Goal: Task Accomplishment & Management: Complete application form

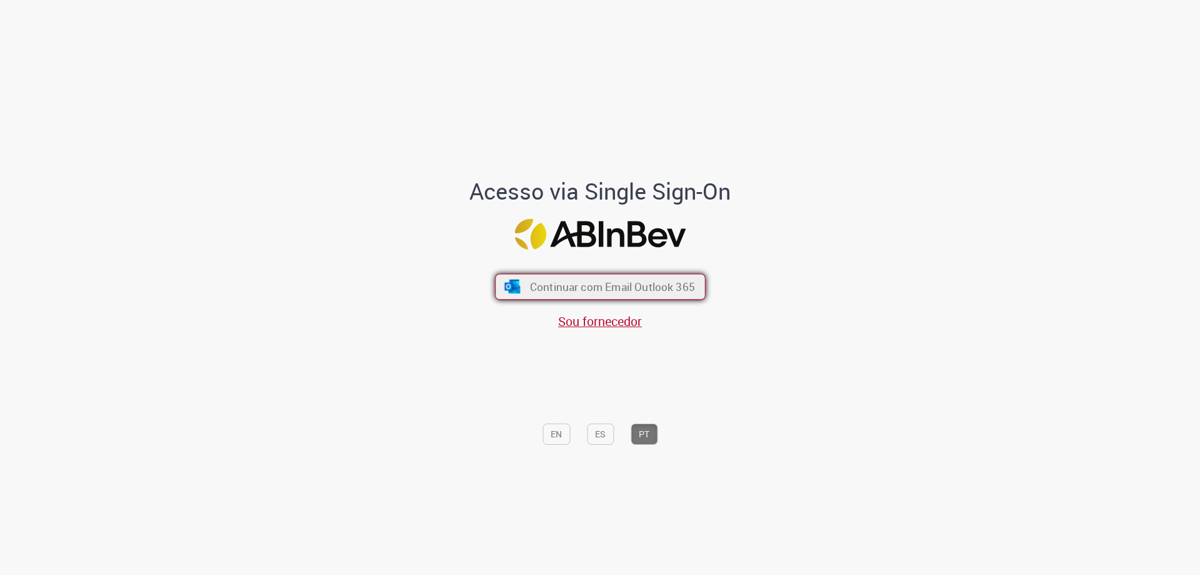
click at [556, 286] on span "Continuar com Email Outlook 365" at bounding box center [612, 286] width 165 height 14
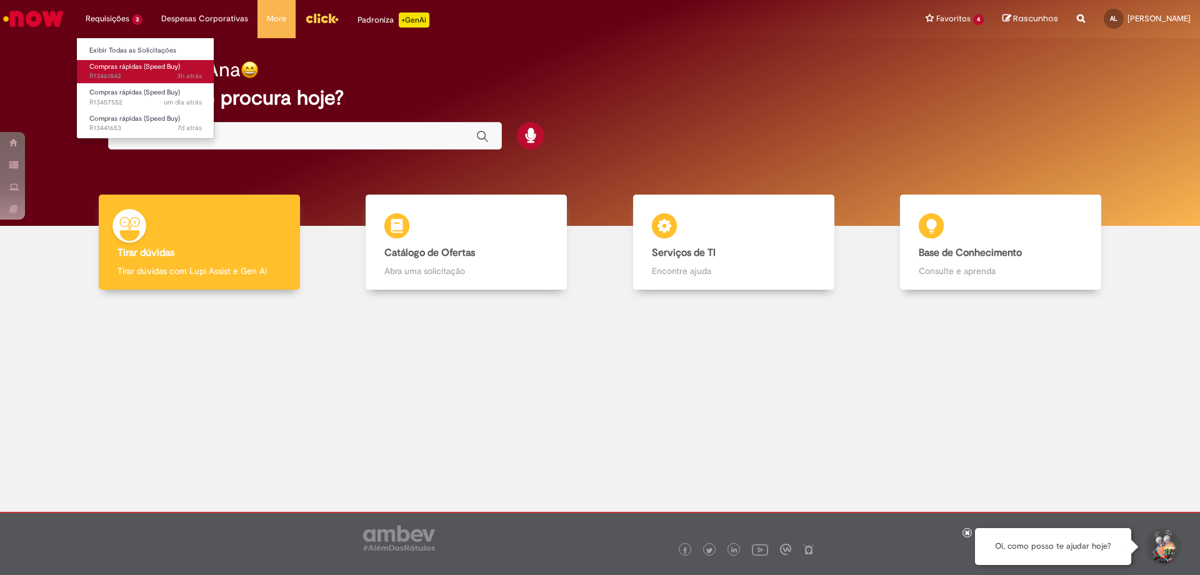
click at [139, 70] on span "Compras rápidas (Speed Buy)" at bounding box center [134, 66] width 91 height 9
